Goal: Browse casually

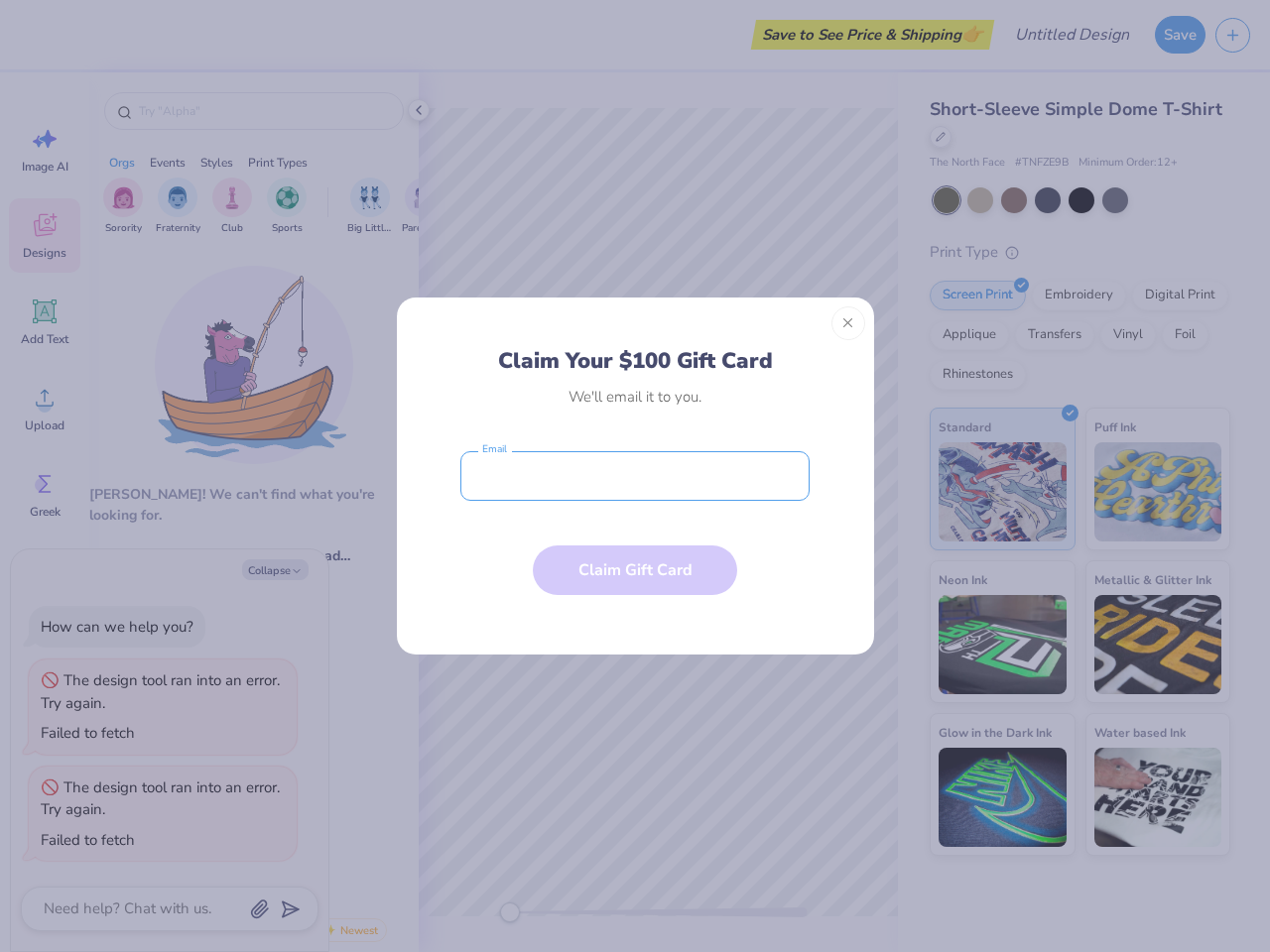
type textarea "x"
click at [635, 476] on input "email" at bounding box center [635, 476] width 349 height 50
click at [849, 323] on button "Close" at bounding box center [849, 323] width 34 height 34
